Goal: Information Seeking & Learning: Find contact information

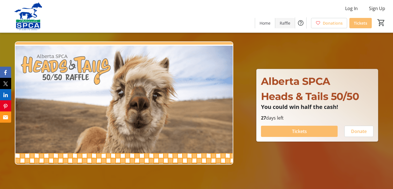
click at [284, 22] on span "Raffle" at bounding box center [285, 23] width 11 height 6
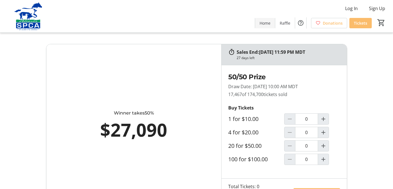
click at [266, 23] on span "Home" at bounding box center [265, 23] width 11 height 6
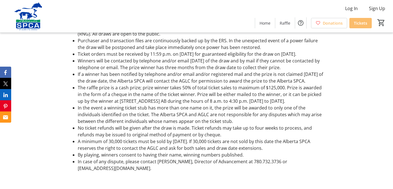
scroll to position [936, 0]
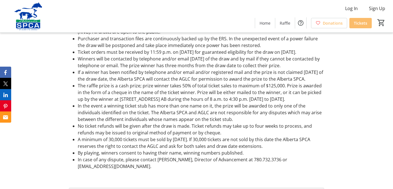
drag, startPoint x: 141, startPoint y: 173, endPoint x: 76, endPoint y: 173, distance: 64.9
click at [76, 169] on ul "Raffle tickets shall not be sold to a person under the age of [DEMOGRAPHIC_DATA…" at bounding box center [196, 41] width 255 height 255
copy li "[EMAIL_ADDRESS][DOMAIN_NAME]"
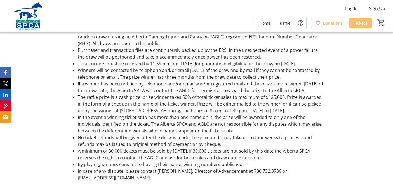
scroll to position [938, 0]
